Goal: Task Accomplishment & Management: Use online tool/utility

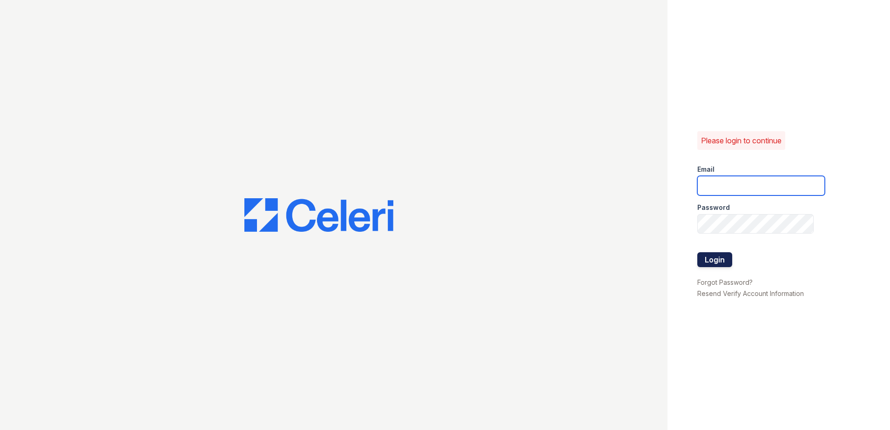
type input "[EMAIL_ADDRESS][DOMAIN_NAME]"
click at [702, 261] on button "Login" at bounding box center [714, 259] width 35 height 15
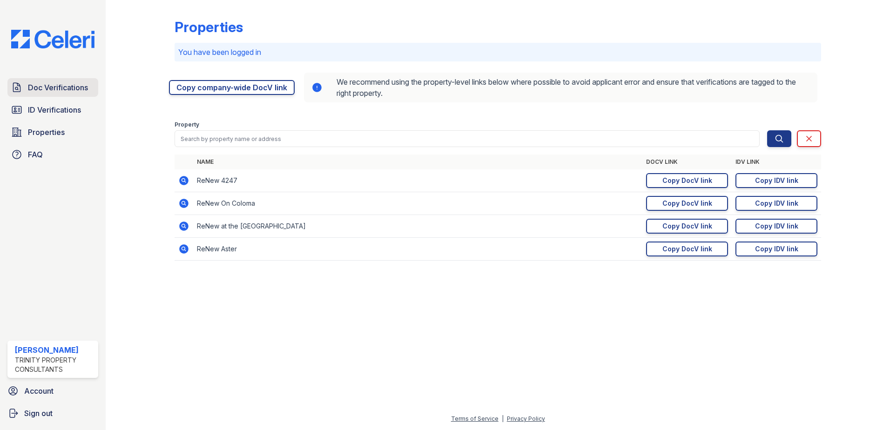
click at [59, 93] on span "Doc Verifications" at bounding box center [58, 87] width 60 height 11
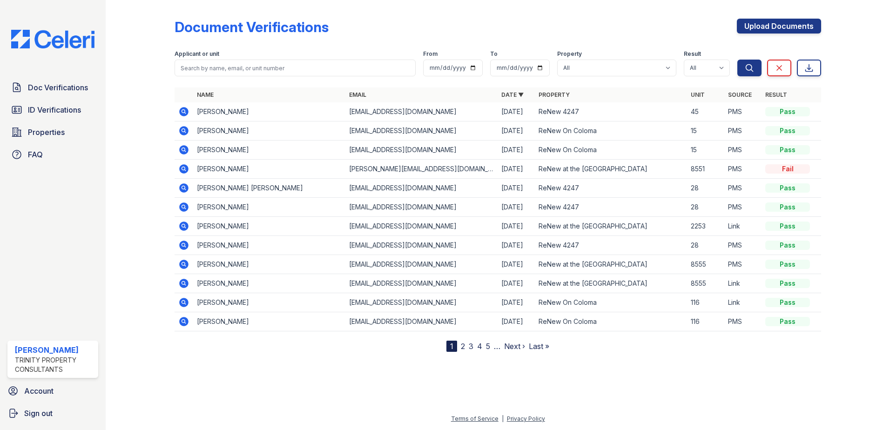
click at [182, 169] on icon at bounding box center [183, 168] width 2 height 2
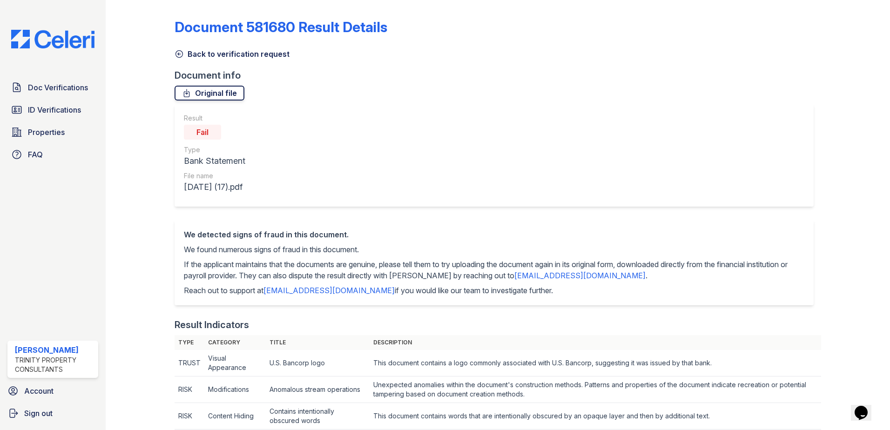
click at [220, 94] on link "Original file" at bounding box center [210, 93] width 70 height 15
drag, startPoint x: 175, startPoint y: 52, endPoint x: 231, endPoint y: 77, distance: 60.8
click at [175, 52] on icon at bounding box center [179, 53] width 9 height 9
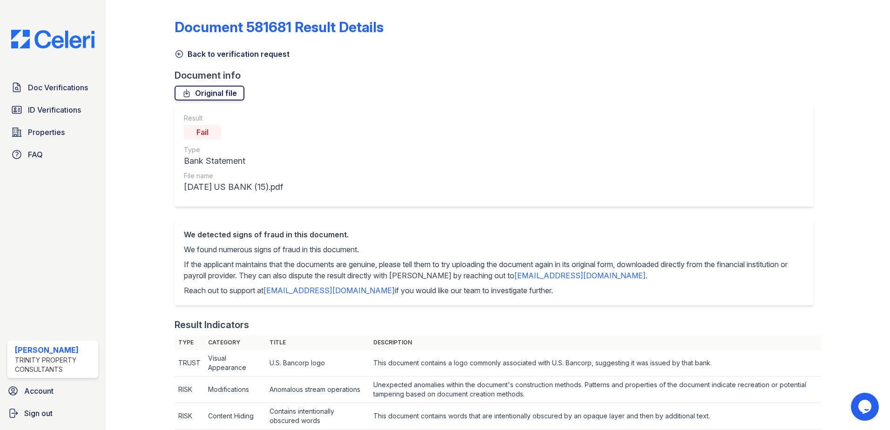
click at [215, 94] on link "Original file" at bounding box center [210, 93] width 70 height 15
click at [176, 51] on icon at bounding box center [179, 53] width 9 height 9
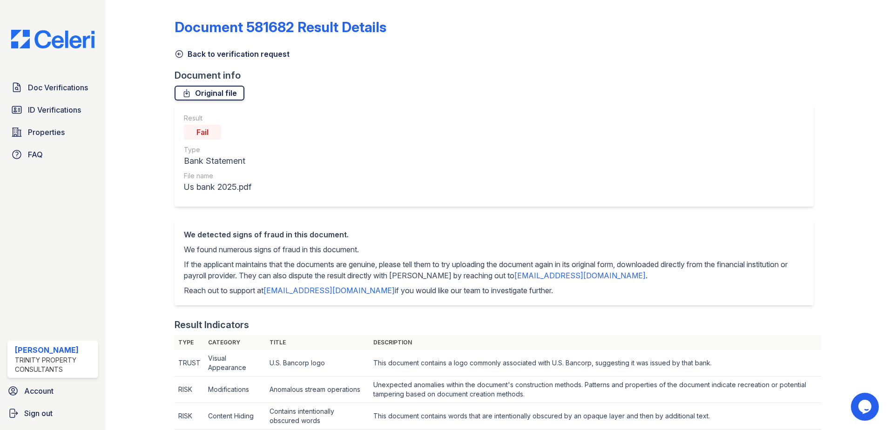
click at [227, 97] on link "Original file" at bounding box center [210, 93] width 70 height 15
click at [56, 102] on link "ID Verifications" at bounding box center [52, 110] width 91 height 19
